Goal: Task Accomplishment & Management: Use online tool/utility

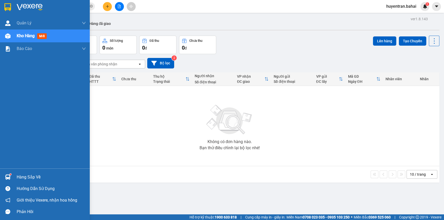
click at [23, 176] on div "Hàng sắp về" at bounding box center [51, 177] width 69 height 8
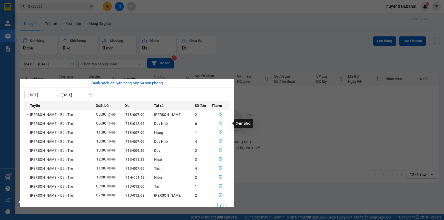
click at [219, 123] on icon "file-done" at bounding box center [220, 123] width 3 height 4
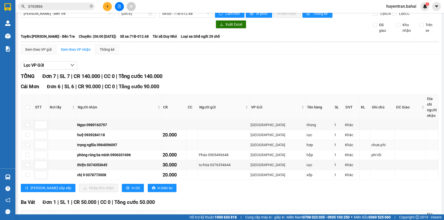
scroll to position [23, 0]
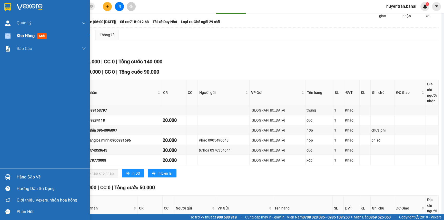
click at [14, 33] on div "Kho hàng mới" at bounding box center [45, 35] width 90 height 13
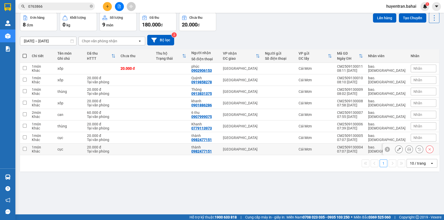
click at [363, 148] on div "CM2509130004" at bounding box center [350, 147] width 26 height 4
checkbox input "true"
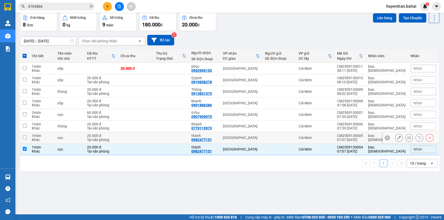
click at [363, 138] on div "07:07 [DATE]" at bounding box center [350, 140] width 26 height 4
checkbox input "true"
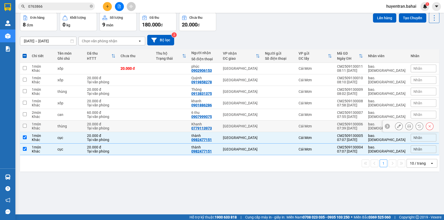
click at [363, 125] on div "CM2509130006" at bounding box center [350, 124] width 26 height 4
checkbox input "true"
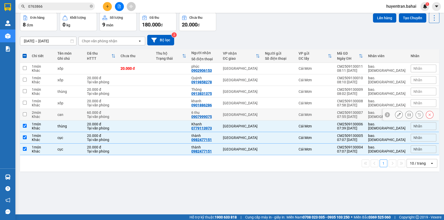
click at [363, 115] on div "07:55 [DATE]" at bounding box center [350, 117] width 26 height 4
checkbox input "true"
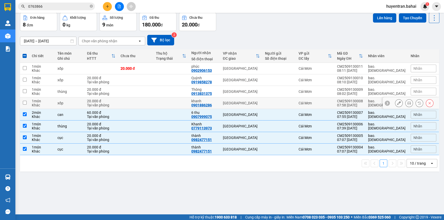
click at [363, 104] on div "07:58 [DATE]" at bounding box center [350, 105] width 26 height 4
checkbox input "true"
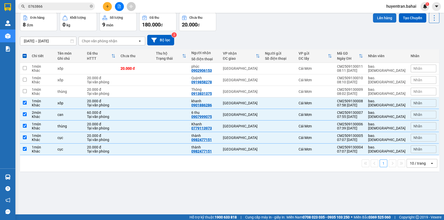
click at [383, 21] on button "Lên hàng" at bounding box center [384, 17] width 23 height 9
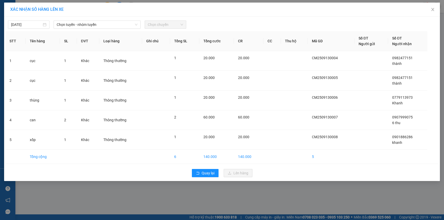
click at [115, 19] on div "[DATE] Chọn tuyến - nhóm tuyến Chọn chuyến" at bounding box center [221, 23] width 433 height 11
drag, startPoint x: 115, startPoint y: 20, endPoint x: 115, endPoint y: 25, distance: 4.6
click at [115, 22] on div "[DATE] Chọn tuyến - nhóm tuyến Chọn chuyến" at bounding box center [221, 23] width 433 height 11
click at [115, 25] on span "Chọn tuyến - nhóm tuyến" at bounding box center [97, 25] width 81 height 8
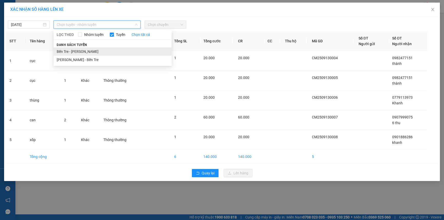
click at [108, 55] on li "Bến Tre - [PERSON_NAME]" at bounding box center [113, 51] width 118 height 8
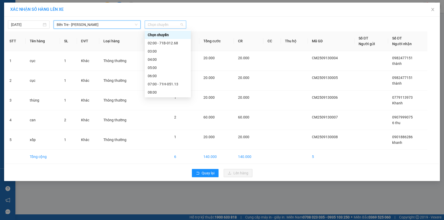
click at [158, 23] on span "Chọn chuyến" at bounding box center [165, 25] width 35 height 8
click at [164, 90] on div "08:00" at bounding box center [168, 92] width 40 height 6
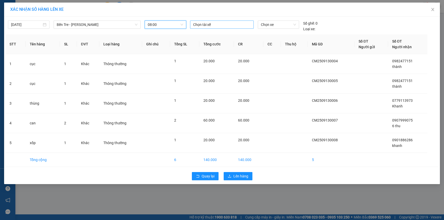
click at [226, 23] on div at bounding box center [221, 25] width 61 height 6
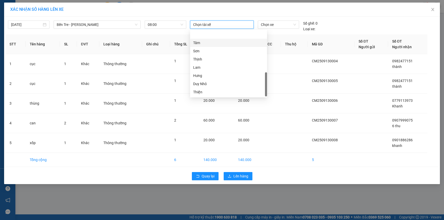
scroll to position [156, 0]
click at [234, 85] on div "Hiếu" at bounding box center [228, 85] width 71 height 6
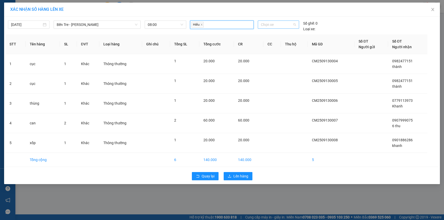
click at [279, 25] on span "Chọn xe" at bounding box center [278, 25] width 35 height 8
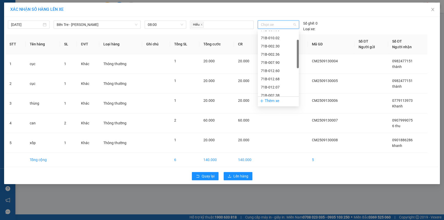
scroll to position [0, 0]
click at [287, 59] on div "71B-007.96" at bounding box center [278, 60] width 35 height 6
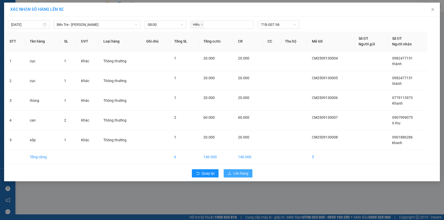
click at [248, 171] on button "Lên hàng" at bounding box center [238, 173] width 29 height 8
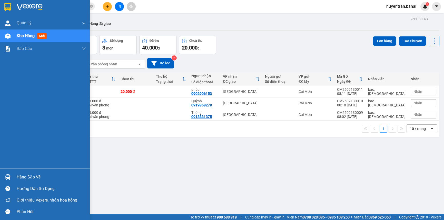
click at [25, 176] on div "Hàng sắp về" at bounding box center [51, 177] width 69 height 8
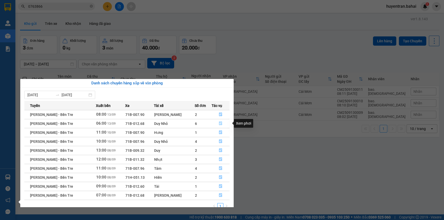
click at [220, 123] on icon "file-done" at bounding box center [221, 123] width 4 height 4
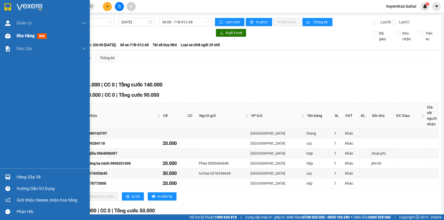
click at [21, 35] on span "Kho hàng" at bounding box center [26, 35] width 18 height 5
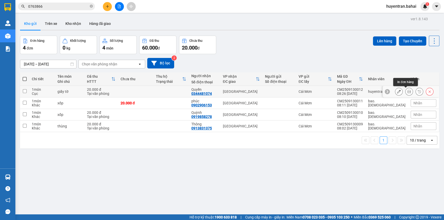
click at [408, 91] on button at bounding box center [408, 91] width 7 height 9
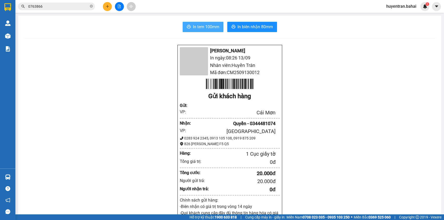
click at [207, 25] on span "In tem 100mm" at bounding box center [206, 27] width 26 height 6
